Goal: Task Accomplishment & Management: Complete application form

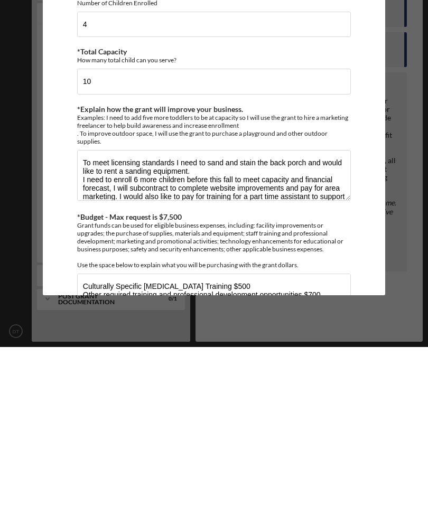
scroll to position [51, 0]
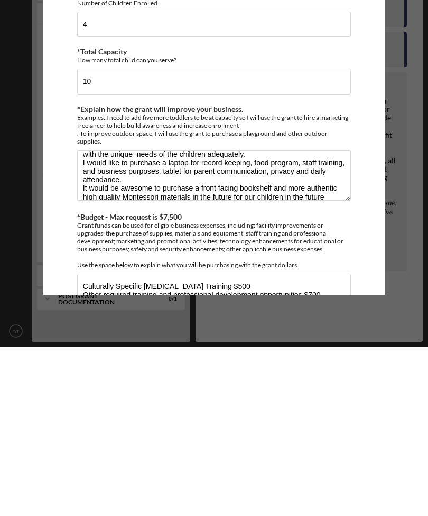
type textarea "To meet licensing standards I need to sand and stain the back porch and would l…"
click at [403, 254] on div "Icon/Menu Close Custom Form Save *Briefly describe your child care business Roy…" at bounding box center [214, 258] width 428 height 516
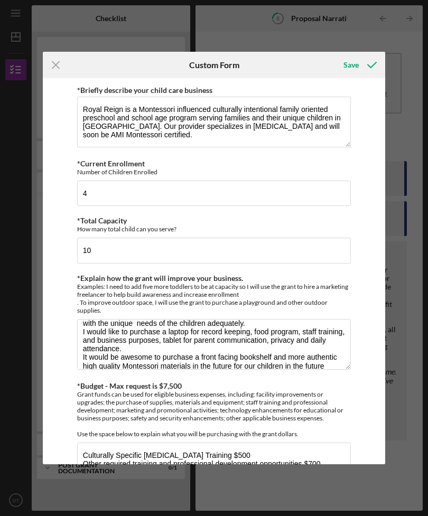
click at [364, 58] on icon "submit" at bounding box center [372, 65] width 26 height 26
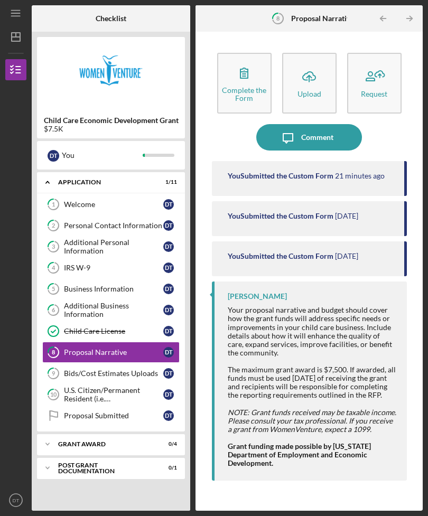
click at [137, 368] on link "9 Bids/Cost Estimates Uploads D T" at bounding box center [110, 373] width 137 height 21
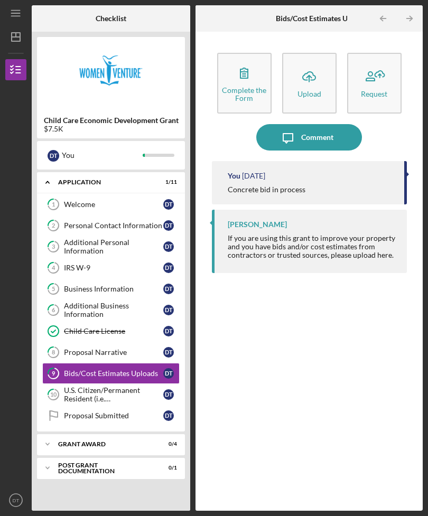
scroll to position [34, 0]
click at [307, 63] on icon "Icon/Upload" at bounding box center [309, 76] width 26 height 26
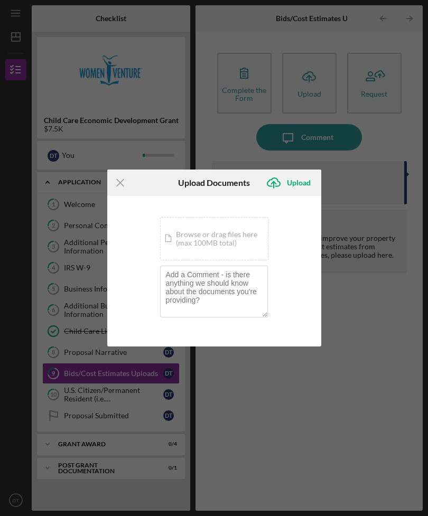
click at [241, 235] on div "Icon/Document Browse or drag files here (max 100MB total) Tap to choose files o…" at bounding box center [214, 238] width 108 height 43
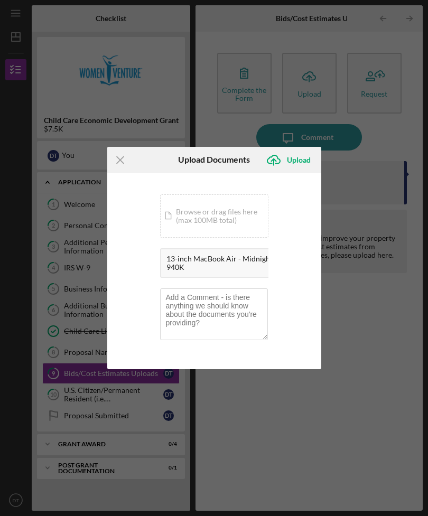
click at [290, 156] on div "Upload" at bounding box center [299, 160] width 24 height 21
